Goal: Task Accomplishment & Management: Manage account settings

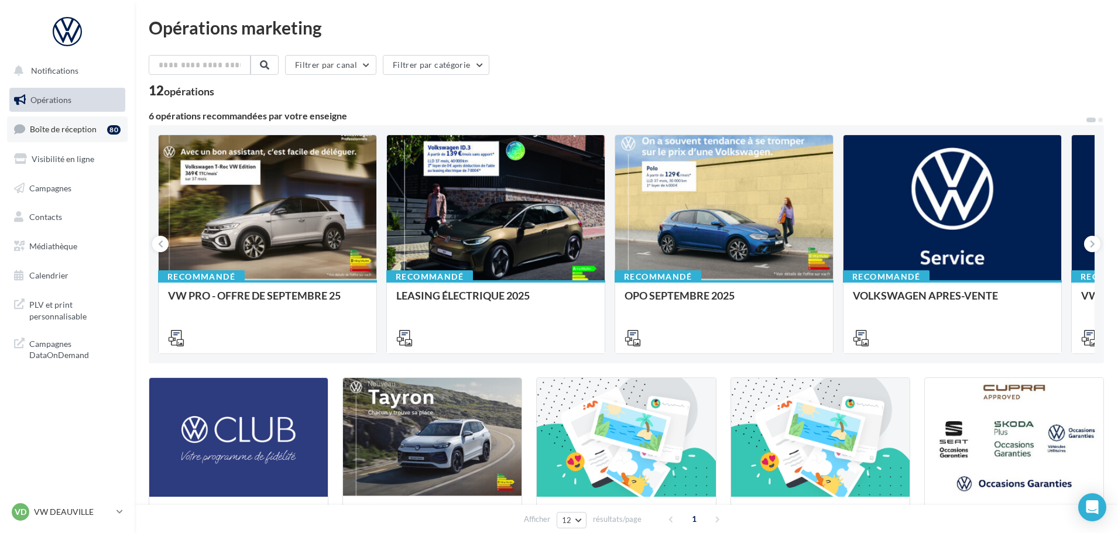
click at [68, 132] on span "Boîte de réception" at bounding box center [63, 129] width 67 height 10
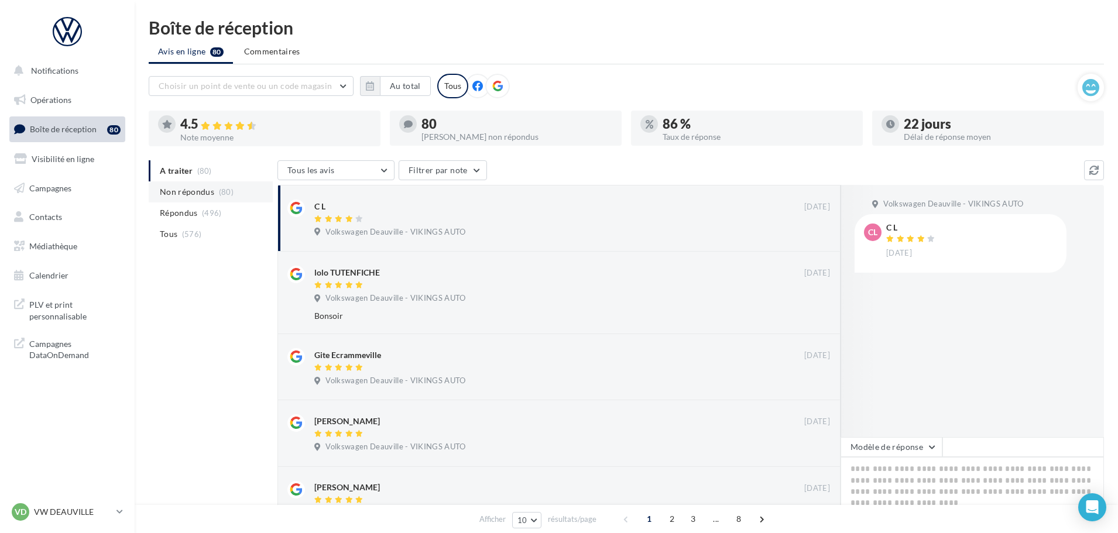
click at [197, 194] on span "Non répondus" at bounding box center [187, 192] width 54 height 12
click at [81, 512] on p "VW DEAUVILLE" at bounding box center [73, 512] width 78 height 12
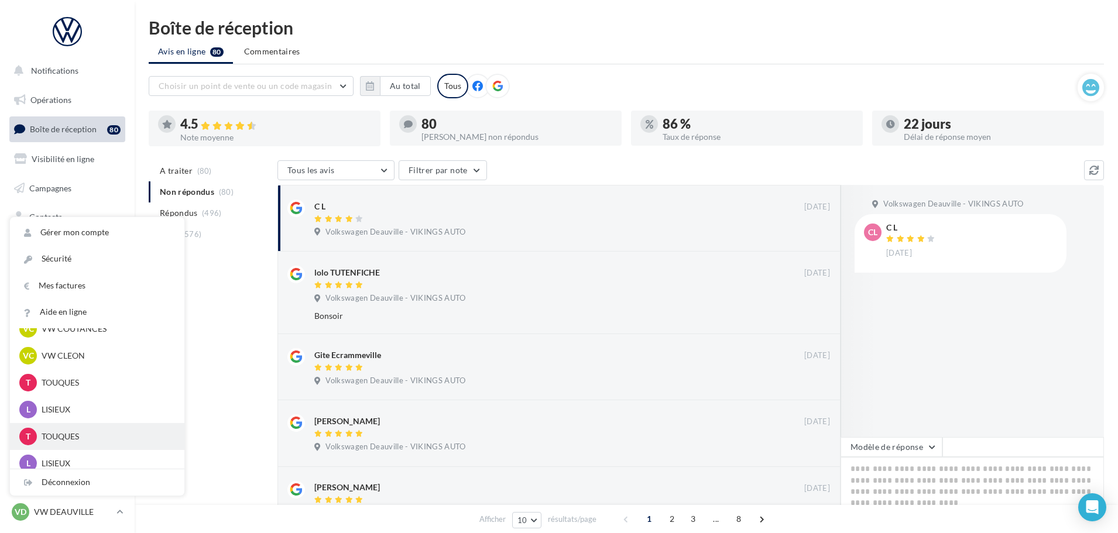
scroll to position [377, 0]
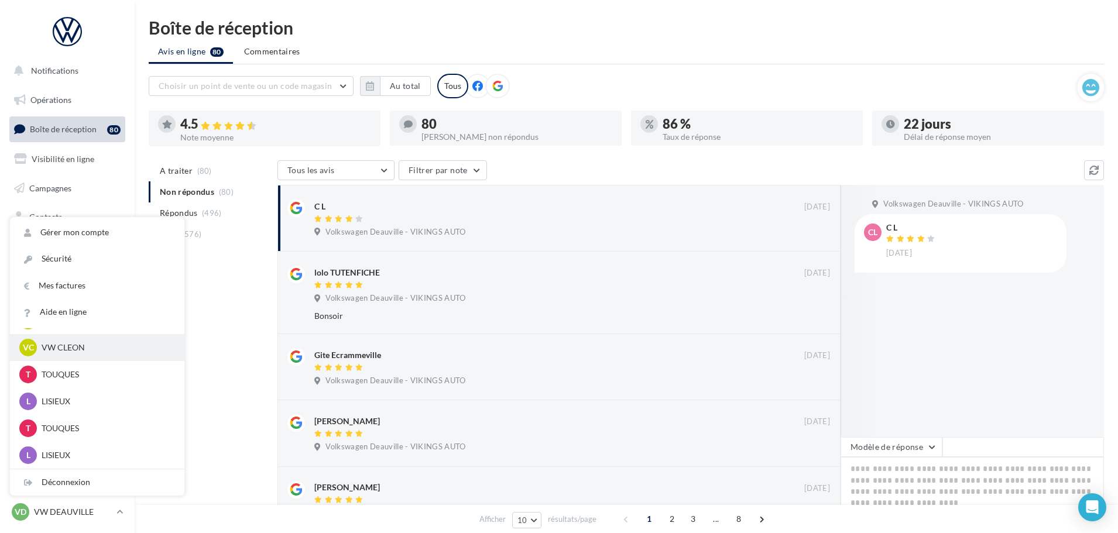
click at [79, 351] on p "VW CLEON" at bounding box center [106, 348] width 129 height 12
